Goal: Transaction & Acquisition: Obtain resource

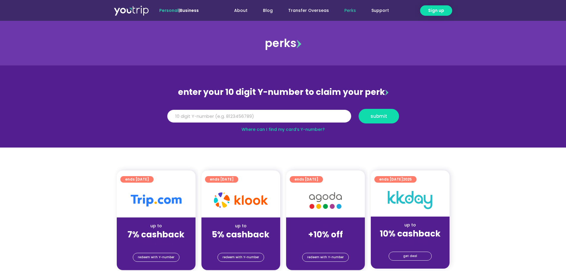
click at [222, 118] on input "Y Number" at bounding box center [259, 116] width 184 height 13
click at [217, 116] on input "Y Number" at bounding box center [259, 116] width 184 height 13
type input "5162400022263"
click at [289, 130] on link "Where can I find my card’s Y-number?" at bounding box center [282, 129] width 83 height 6
drag, startPoint x: 211, startPoint y: 114, endPoint x: 134, endPoint y: 111, distance: 76.4
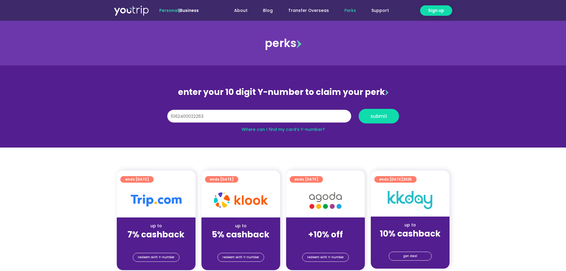
click at [133, 112] on section "enter your 10 digit Y-number to claim your perk Y Number 5162400022263 submit W…" at bounding box center [283, 106] width 566 height 82
type input "8184202528"
click at [374, 116] on span "submit" at bounding box center [378, 116] width 17 height 4
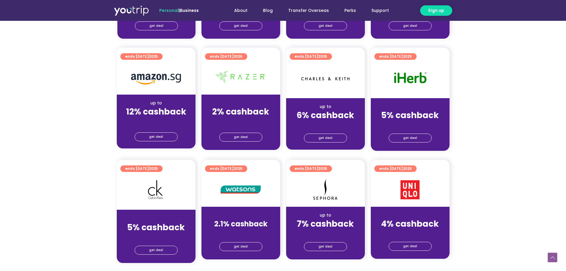
scroll to position [416, 0]
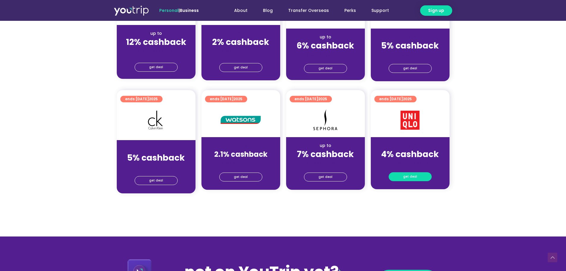
click at [397, 177] on link "get deal" at bounding box center [410, 176] width 43 height 9
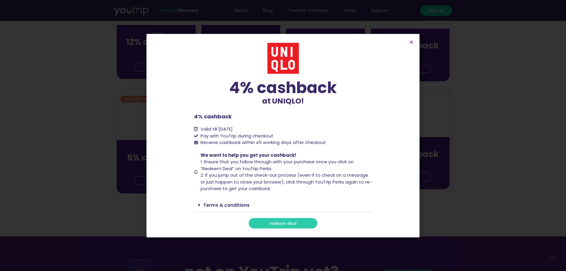
click at [277, 223] on span "redeem deal" at bounding box center [282, 223] width 27 height 4
click at [410, 44] on section "4% cashback at UNIQLO! 4% cashback at UNIQLO! 4% cashback Valid till 31 Decembe…" at bounding box center [282, 135] width 273 height 203
click at [411, 42] on icon "Close" at bounding box center [411, 42] width 4 height 4
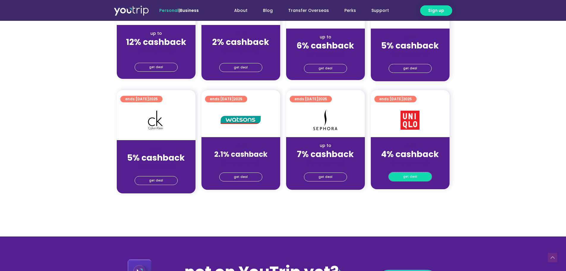
scroll to position [346, 0]
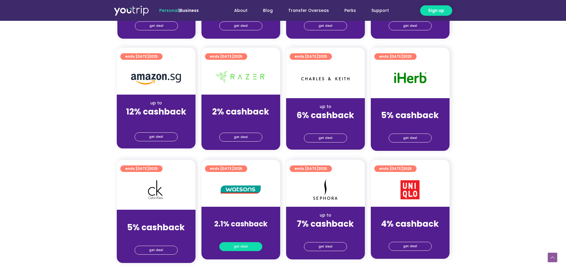
click at [239, 245] on span "get deal" at bounding box center [241, 246] width 14 height 8
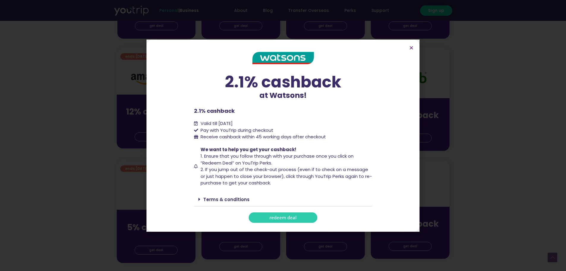
click at [280, 214] on link "redeem deal" at bounding box center [283, 217] width 69 height 10
click at [465, 139] on div "2.1% cashback at Watsons! 2.1% cashback at Watsons! 2.1% cashback Valid till 31…" at bounding box center [283, 135] width 566 height 271
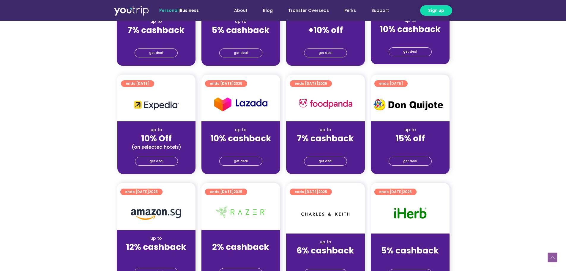
scroll to position [277, 0]
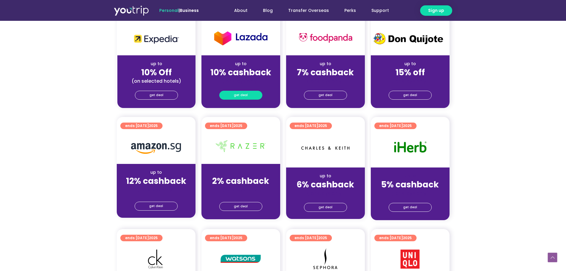
click at [246, 97] on span "get deal" at bounding box center [241, 95] width 14 height 8
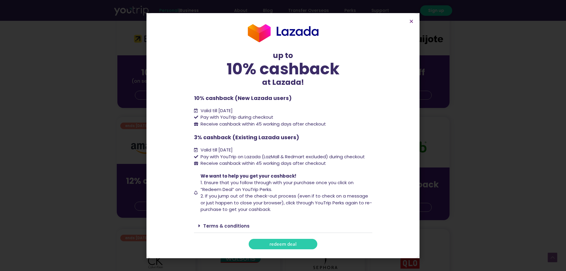
click at [283, 241] on span "redeem deal" at bounding box center [282, 243] width 27 height 4
click at [49, 72] on div "up to 10% cashback at Lazada! up to 10% cashback at Lazada! 10% cashback (New L…" at bounding box center [283, 135] width 566 height 271
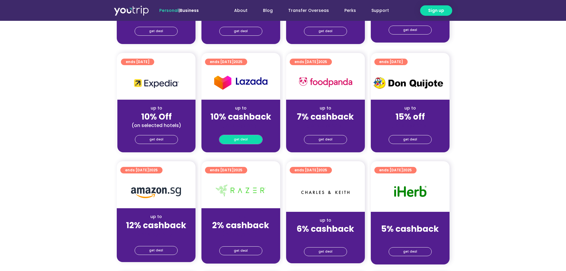
scroll to position [0, 0]
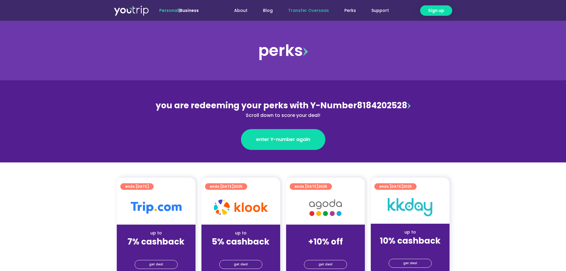
click at [304, 10] on link "Transfer Overseas" at bounding box center [308, 10] width 56 height 11
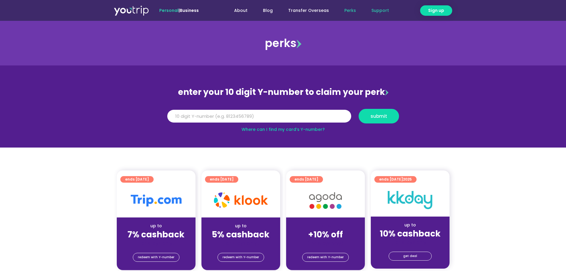
click at [383, 11] on link "Support" at bounding box center [380, 10] width 33 height 11
